Goal: Check status: Check status

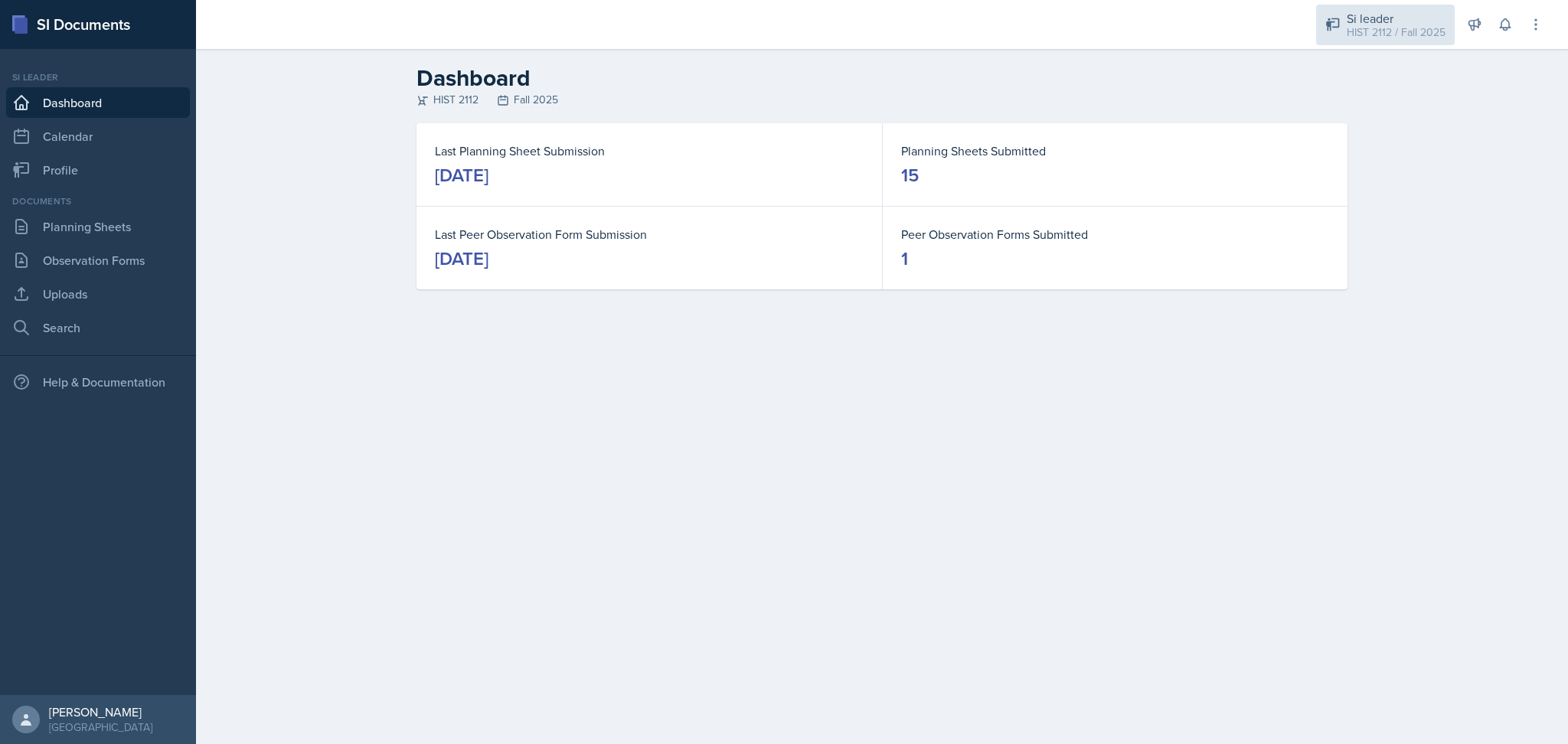
click at [1373, 14] on div "Si leader" at bounding box center [1396, 19] width 98 height 19
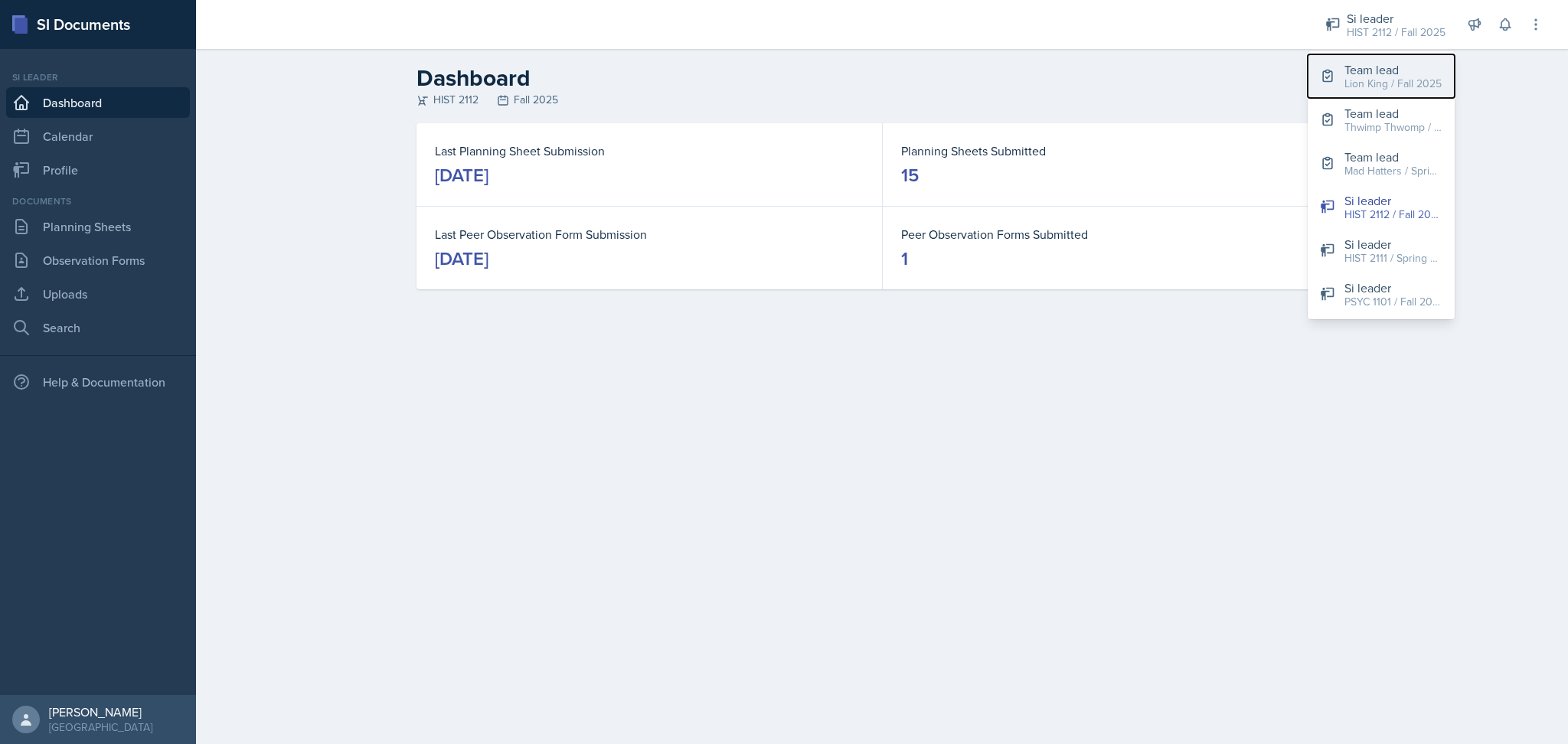
click at [1358, 79] on div "Lion King / Fall 2025" at bounding box center [1393, 84] width 97 height 16
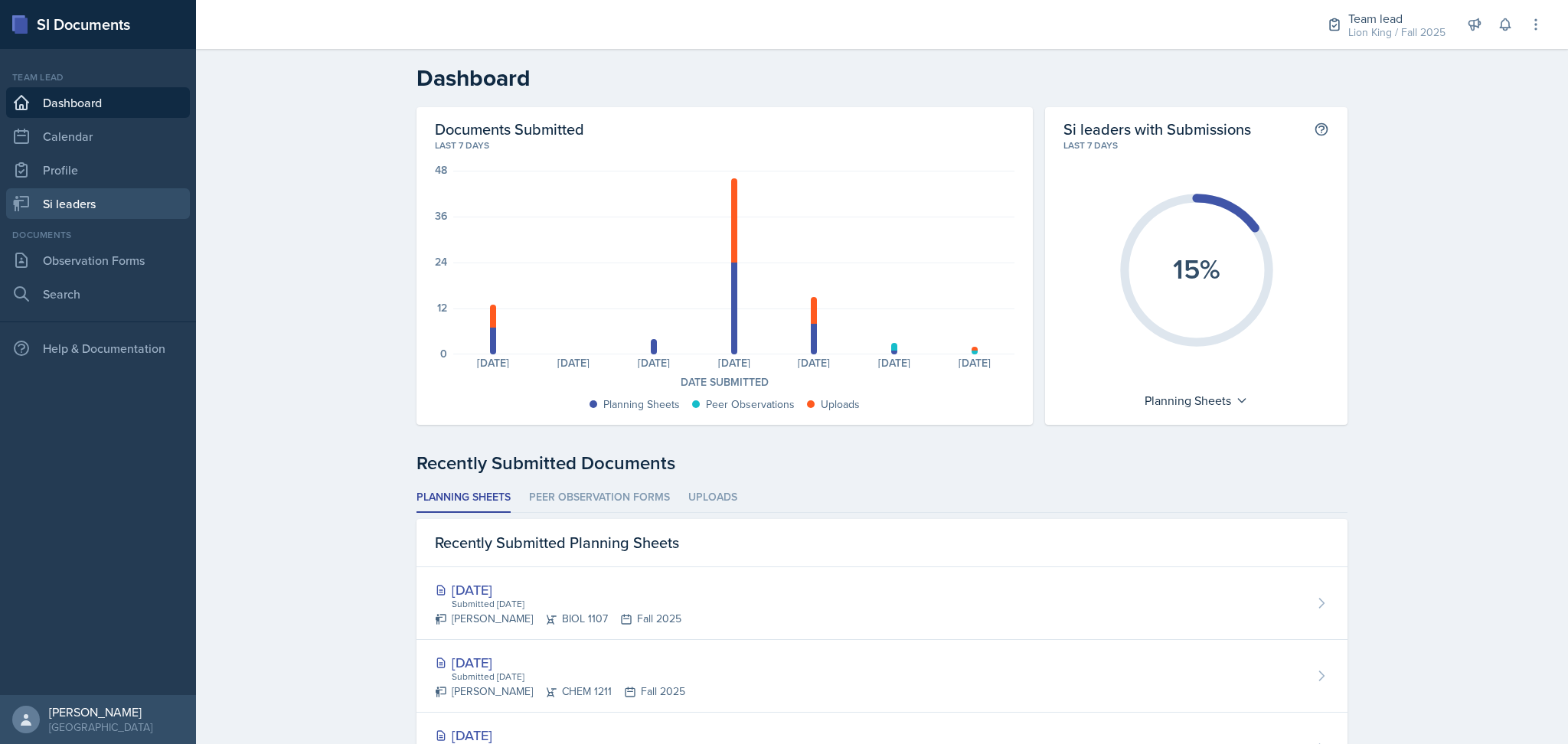
click at [81, 199] on link "Si leaders" at bounding box center [98, 203] width 184 height 30
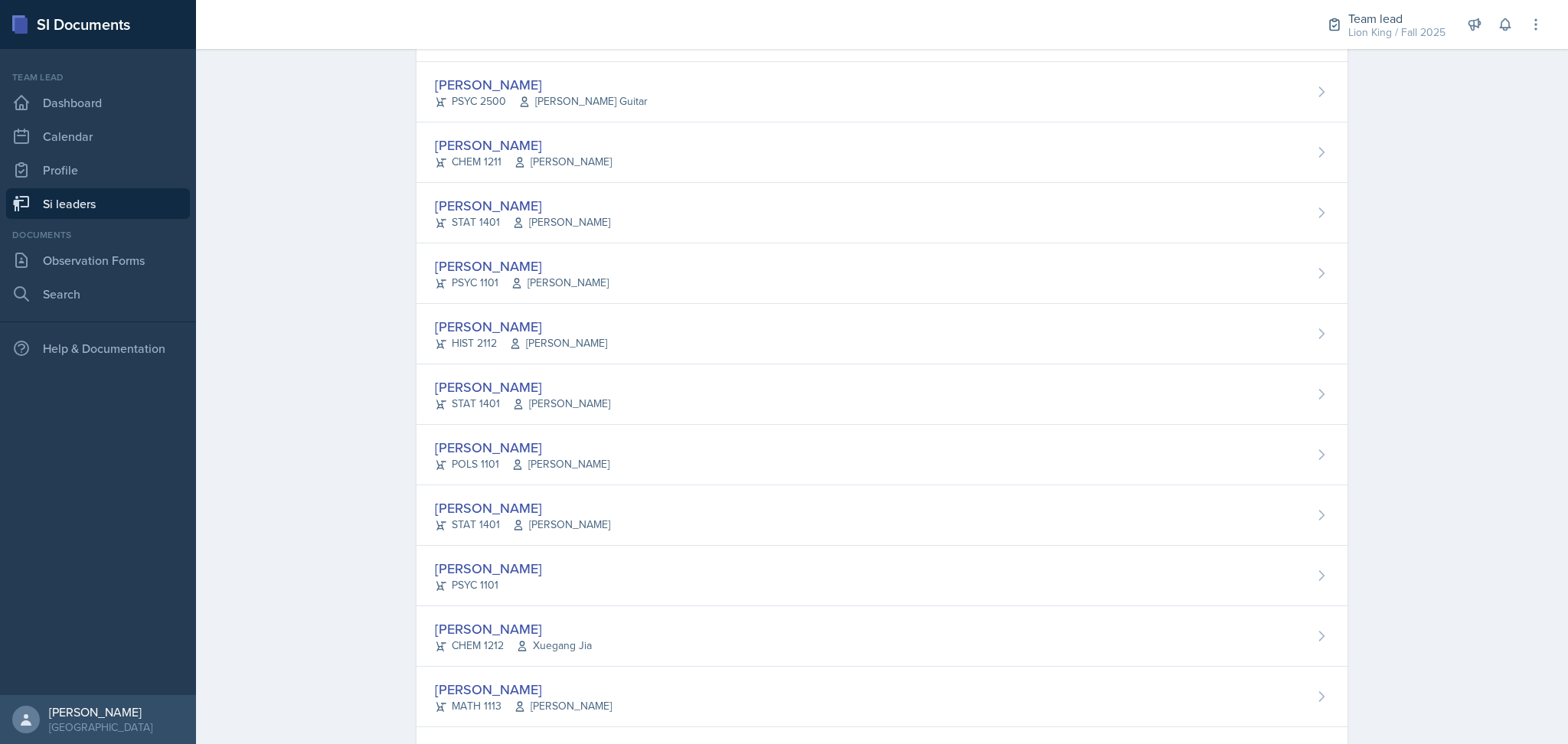
scroll to position [605, 0]
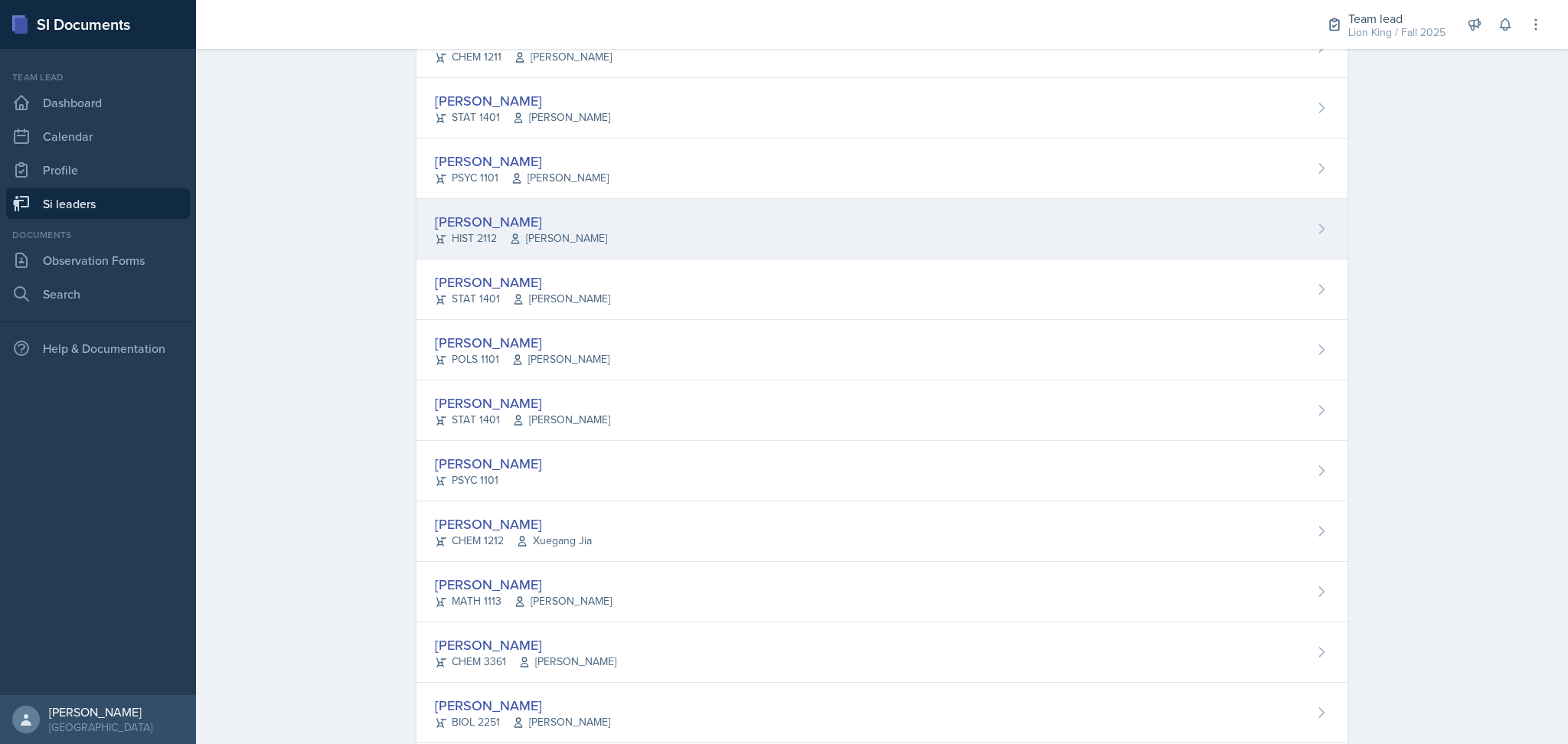
click at [700, 251] on div "[PERSON_NAME] HIST 2112 [PERSON_NAME]" at bounding box center [882, 229] width 931 height 60
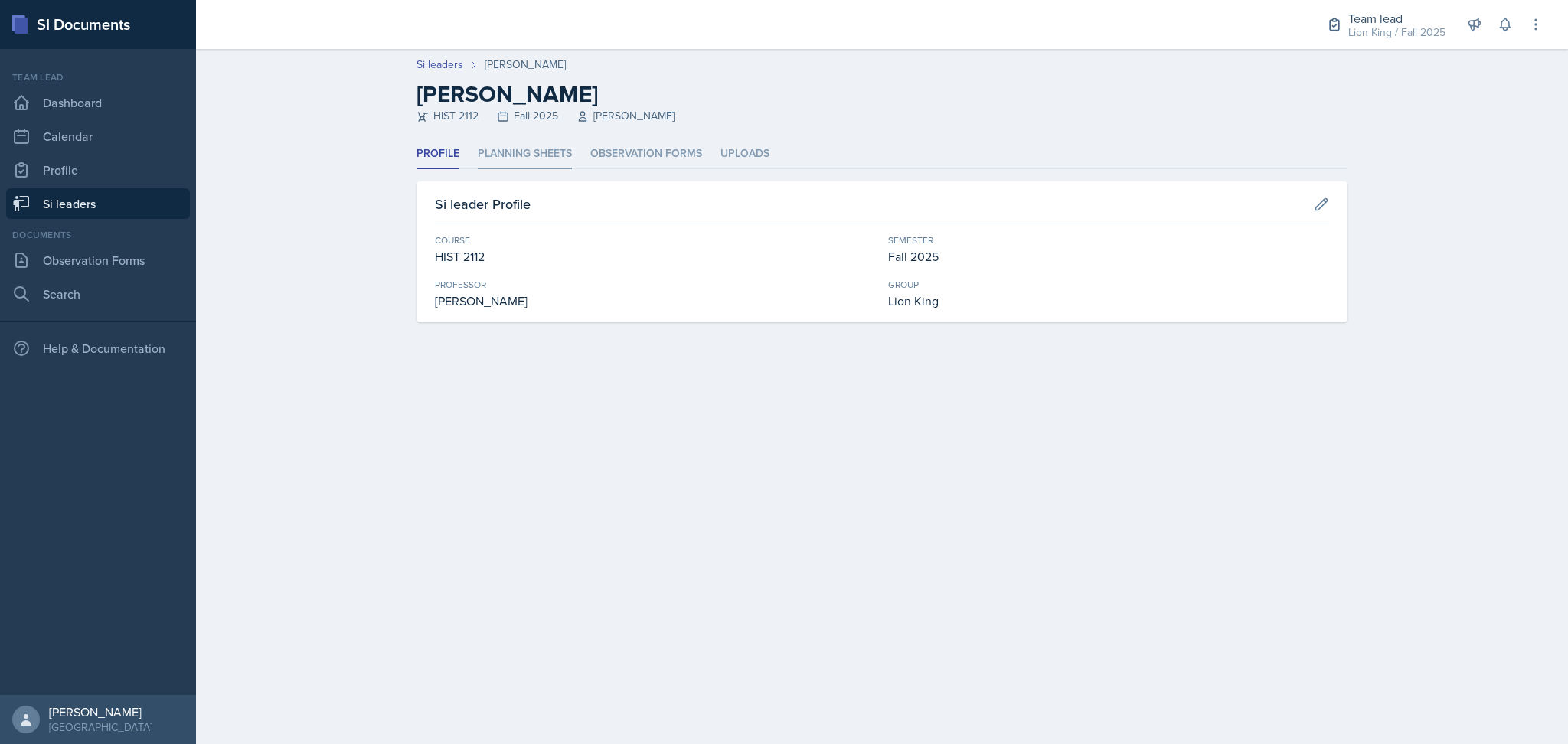
click at [535, 153] on li "Planning Sheets" at bounding box center [524, 154] width 94 height 30
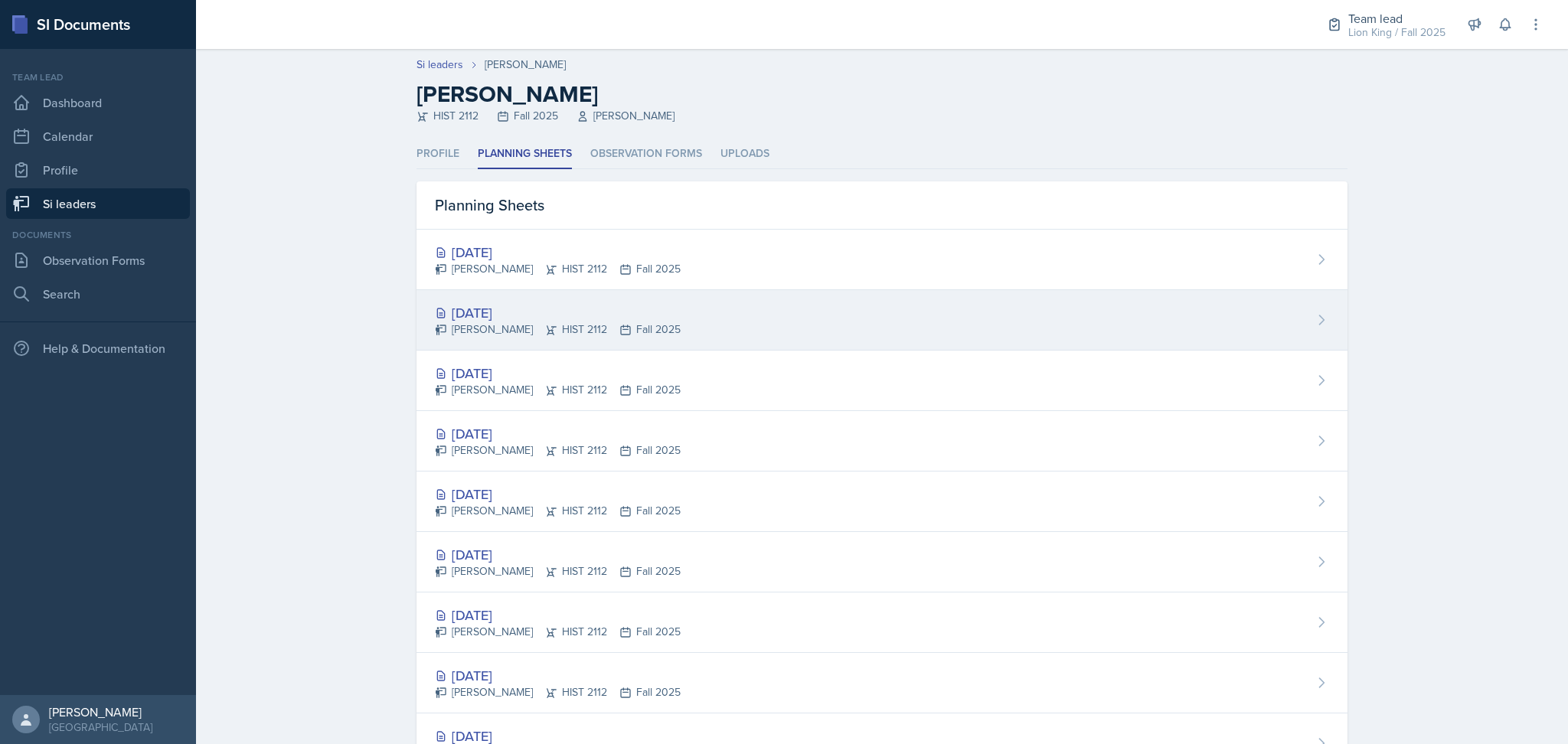
click at [743, 313] on div "[DATE] [PERSON_NAME] HIST 2112 Fall 2025" at bounding box center [882, 320] width 931 height 60
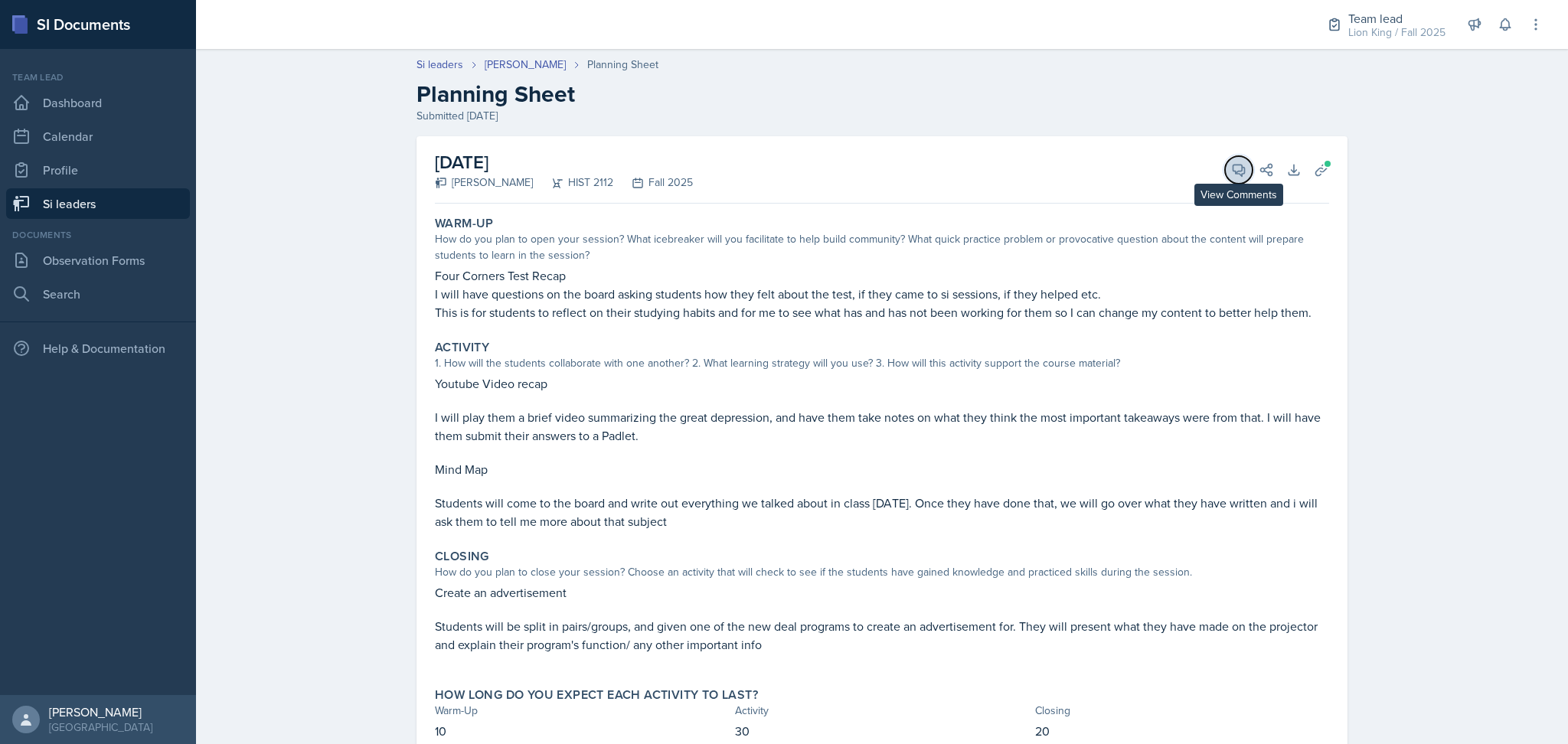
click at [1231, 176] on icon at bounding box center [1239, 170] width 16 height 16
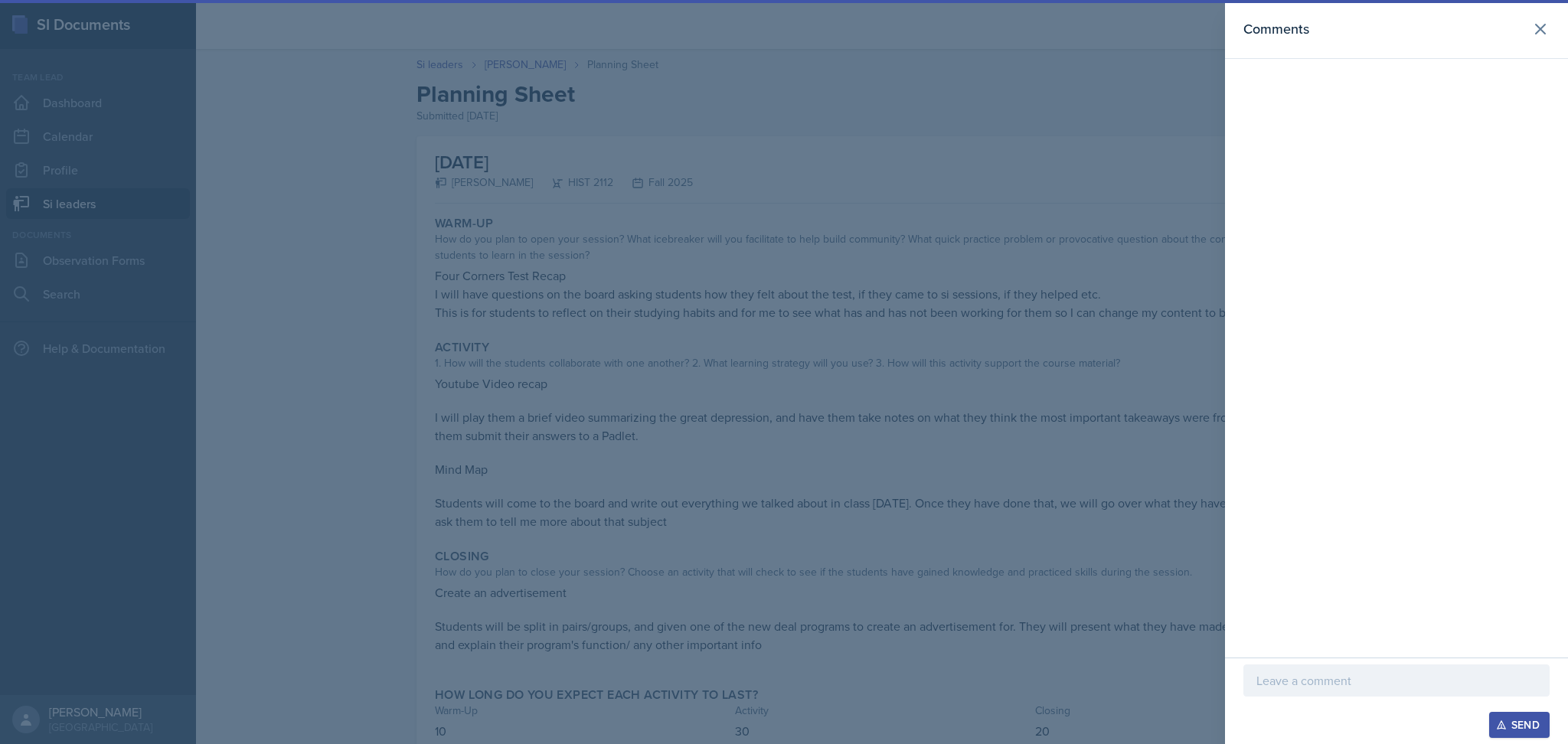
click at [923, 166] on div at bounding box center [784, 372] width 1568 height 744
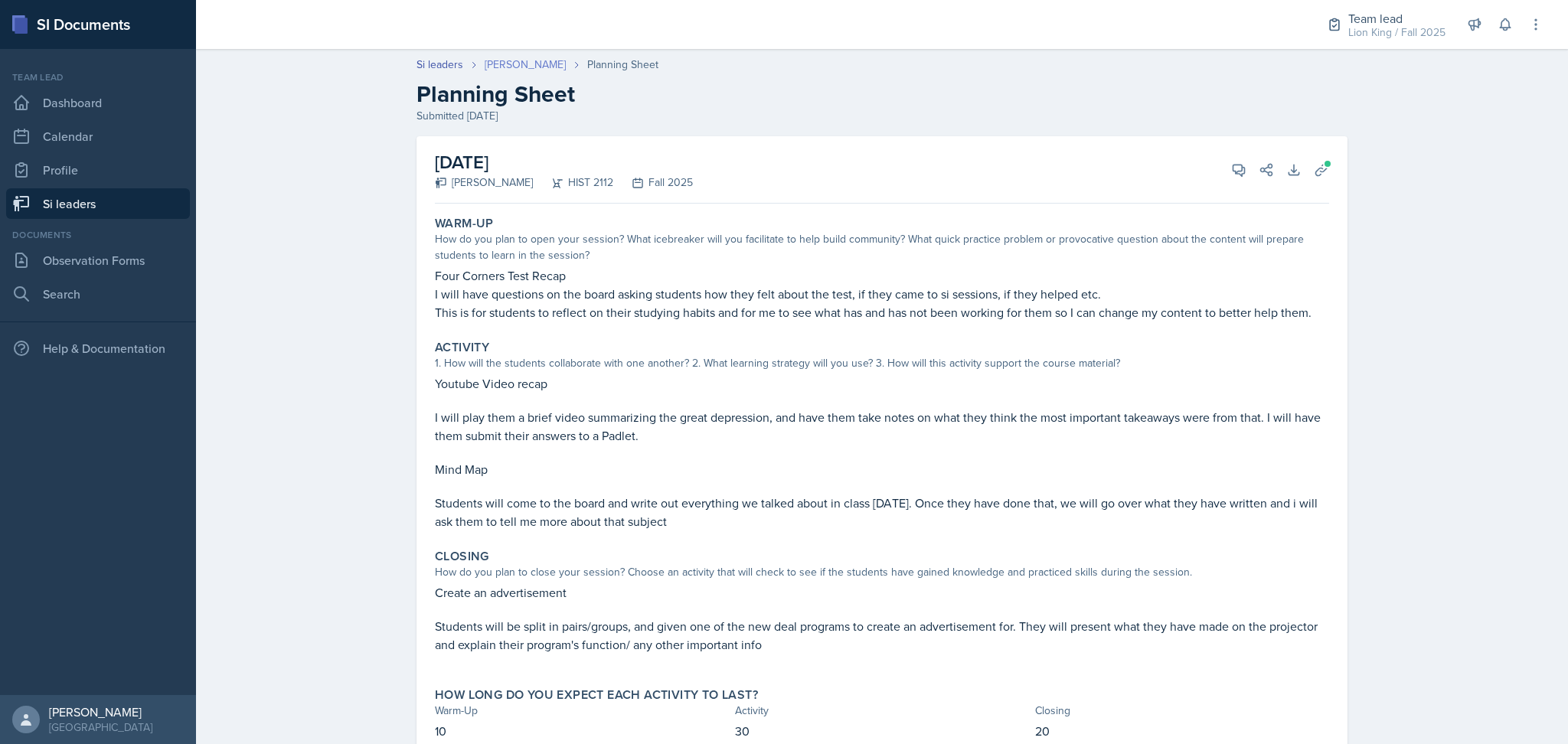
click at [504, 64] on link "[PERSON_NAME]" at bounding box center [525, 64] width 81 height 16
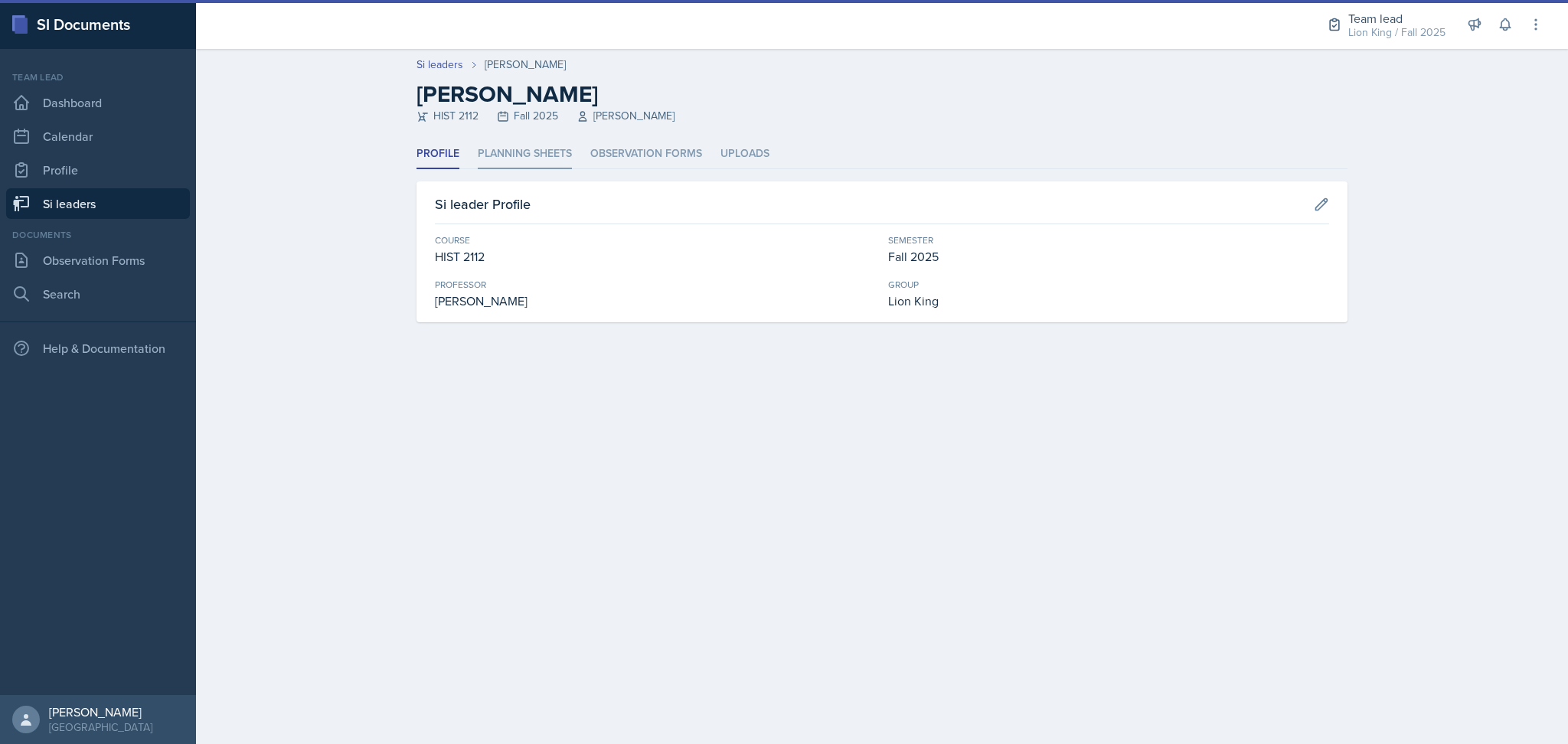
click at [527, 155] on li "Planning Sheets" at bounding box center [524, 154] width 94 height 30
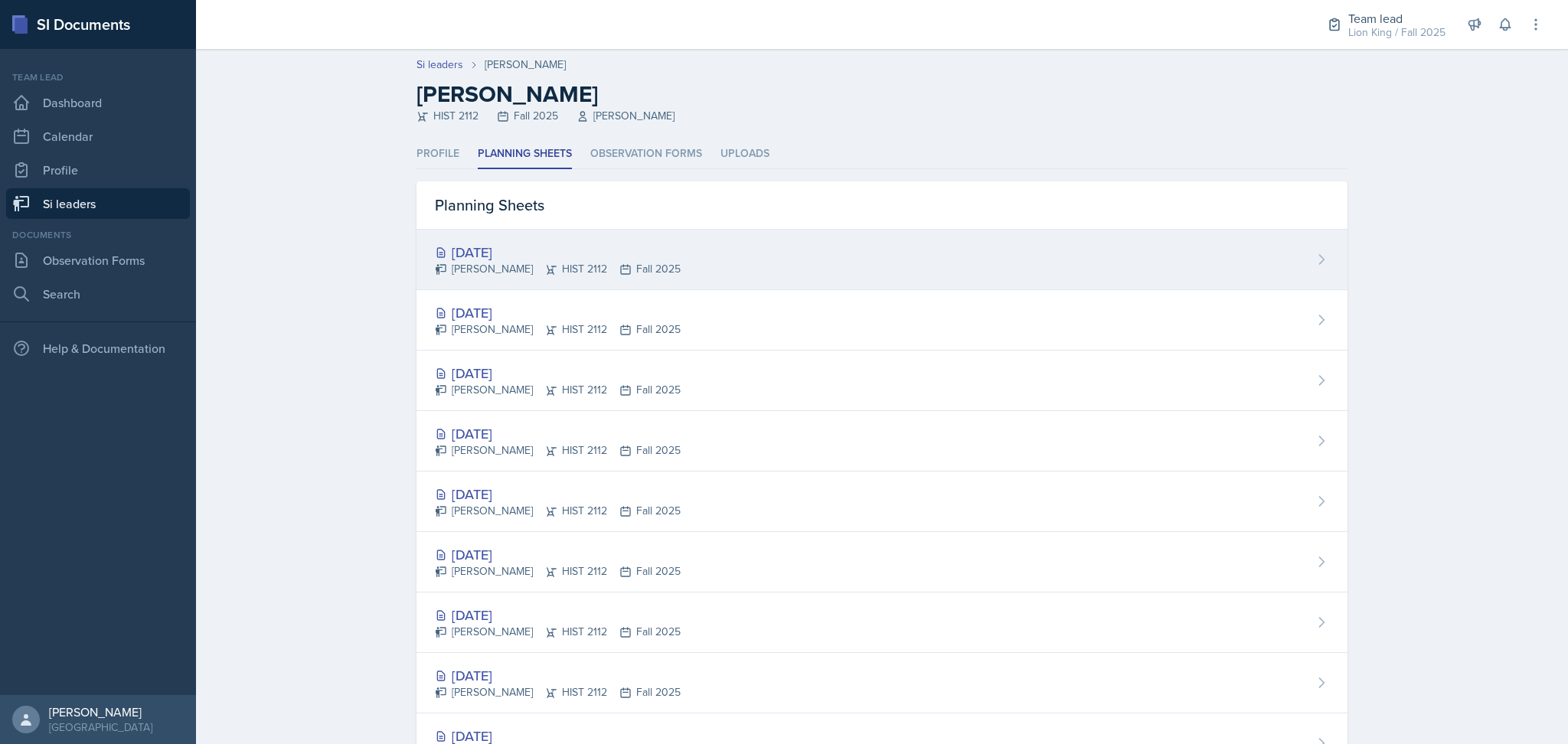
click at [674, 259] on div "[DATE] [PERSON_NAME] HIST 2112 Fall 2025" at bounding box center [882, 259] width 931 height 60
